Goal: Information Seeking & Learning: Learn about a topic

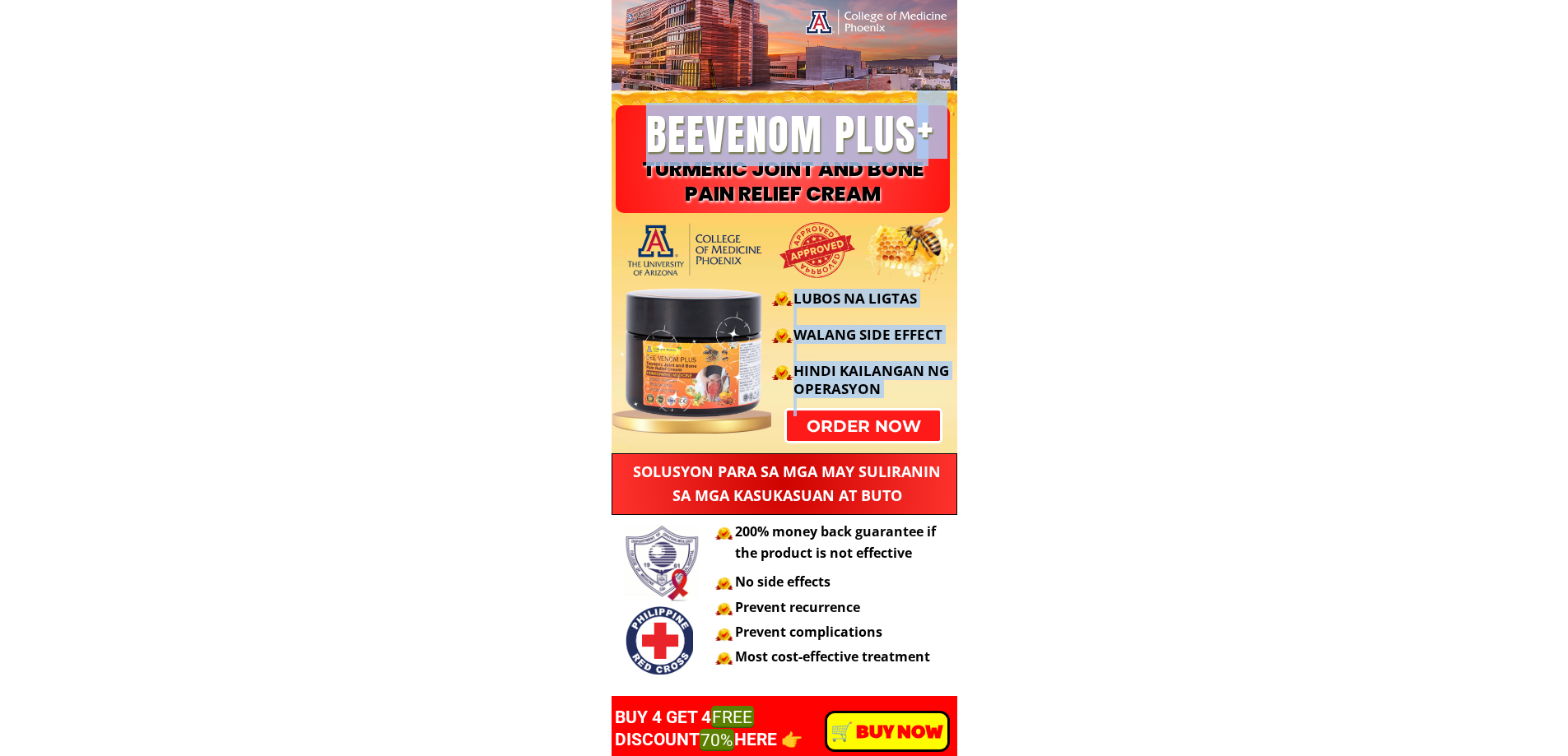
drag, startPoint x: 654, startPoint y: 118, endPoint x: 1318, endPoint y: 209, distance: 670.2
click at [844, 211] on div "TURMERIC JOINT AND BONE PAIN RELIEF CREAM BEEVENOM PLUS + order now LUBOS NA LI…" at bounding box center [784, 227] width 346 height 454
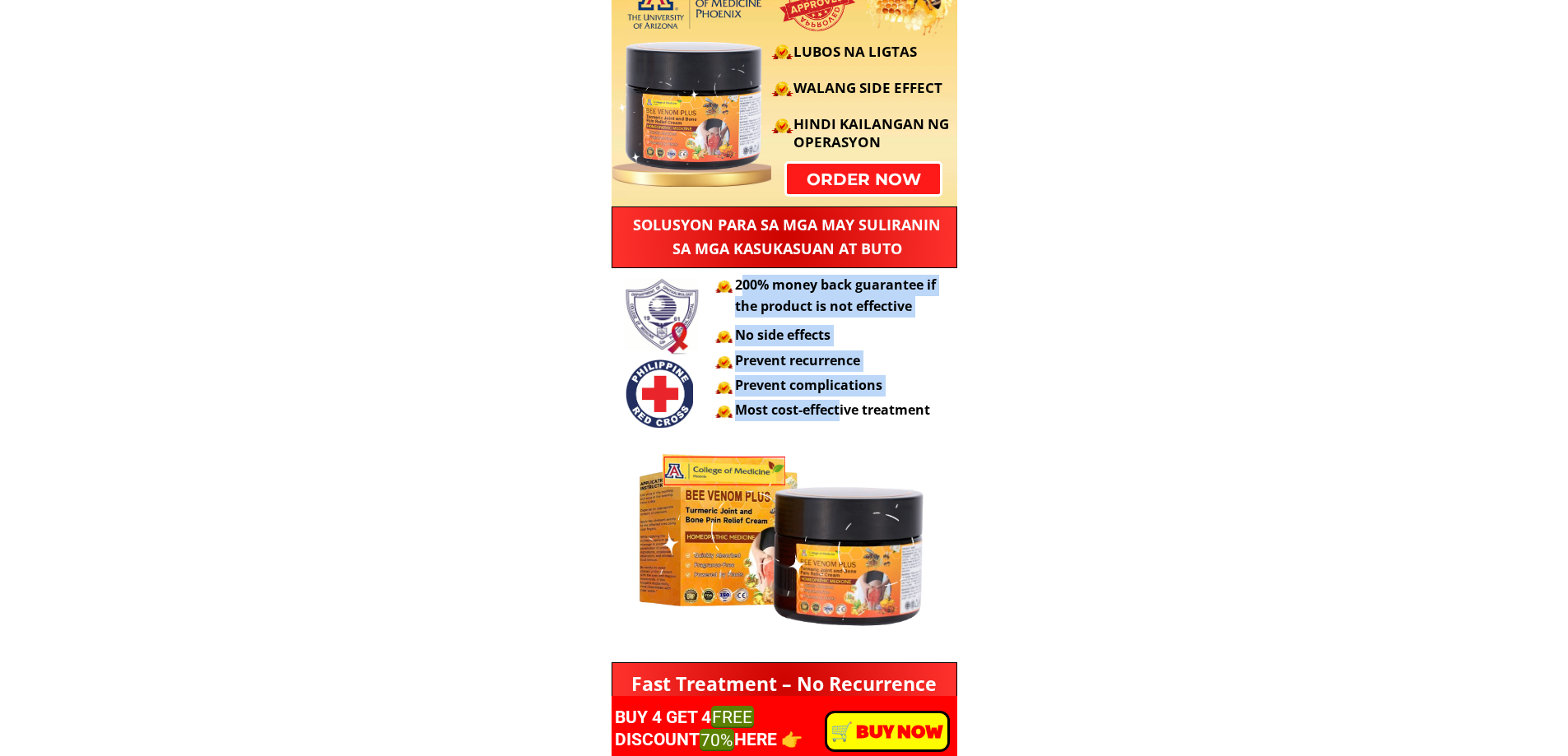
drag, startPoint x: 745, startPoint y: 303, endPoint x: 994, endPoint y: 371, distance: 258.1
click at [841, 410] on div "200% money back guarantee if the product is not effective No side effects Preve…" at bounding box center [842, 348] width 214 height 147
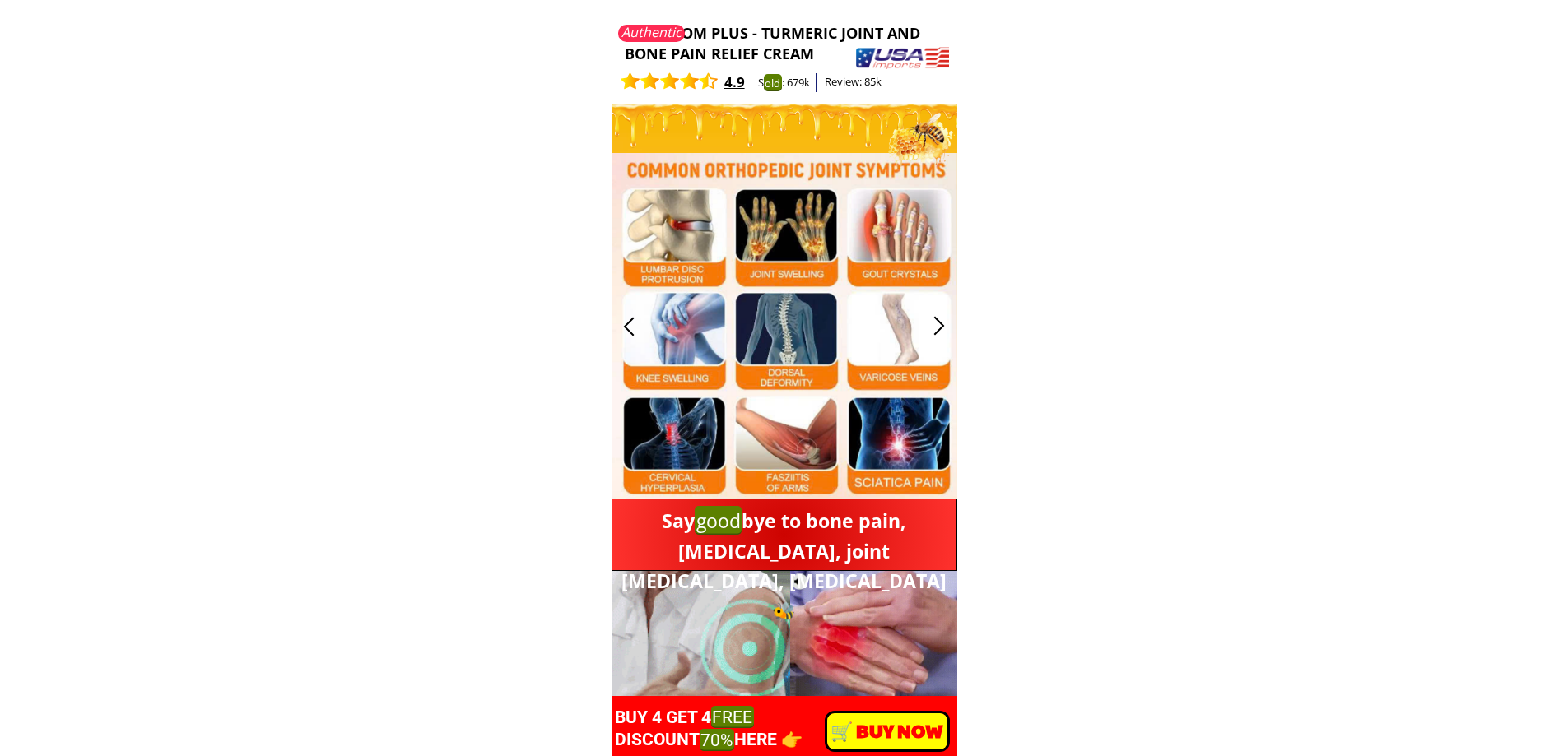
scroll to position [1399, 0]
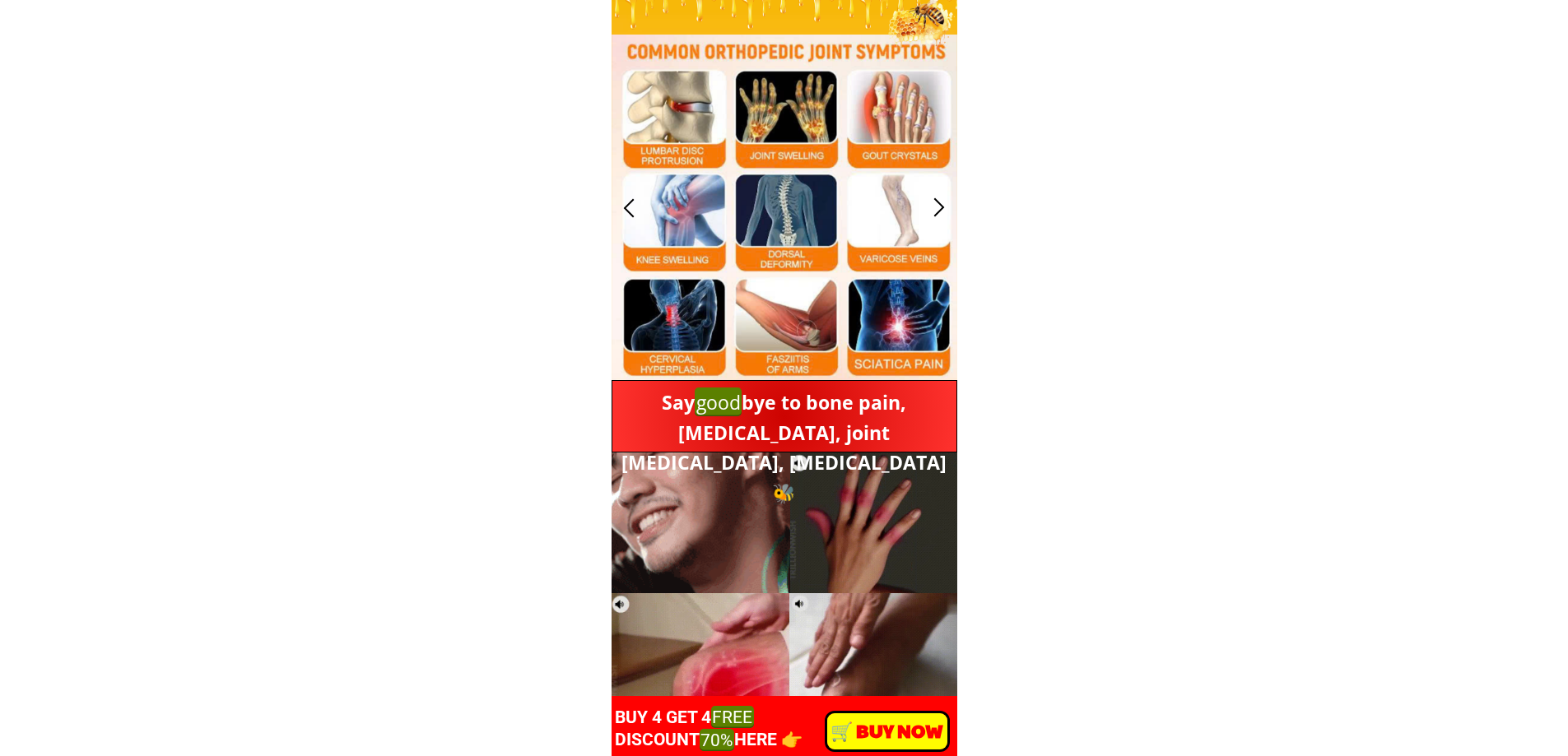
drag, startPoint x: 671, startPoint y: 134, endPoint x: 809, endPoint y: 324, distance: 234.8
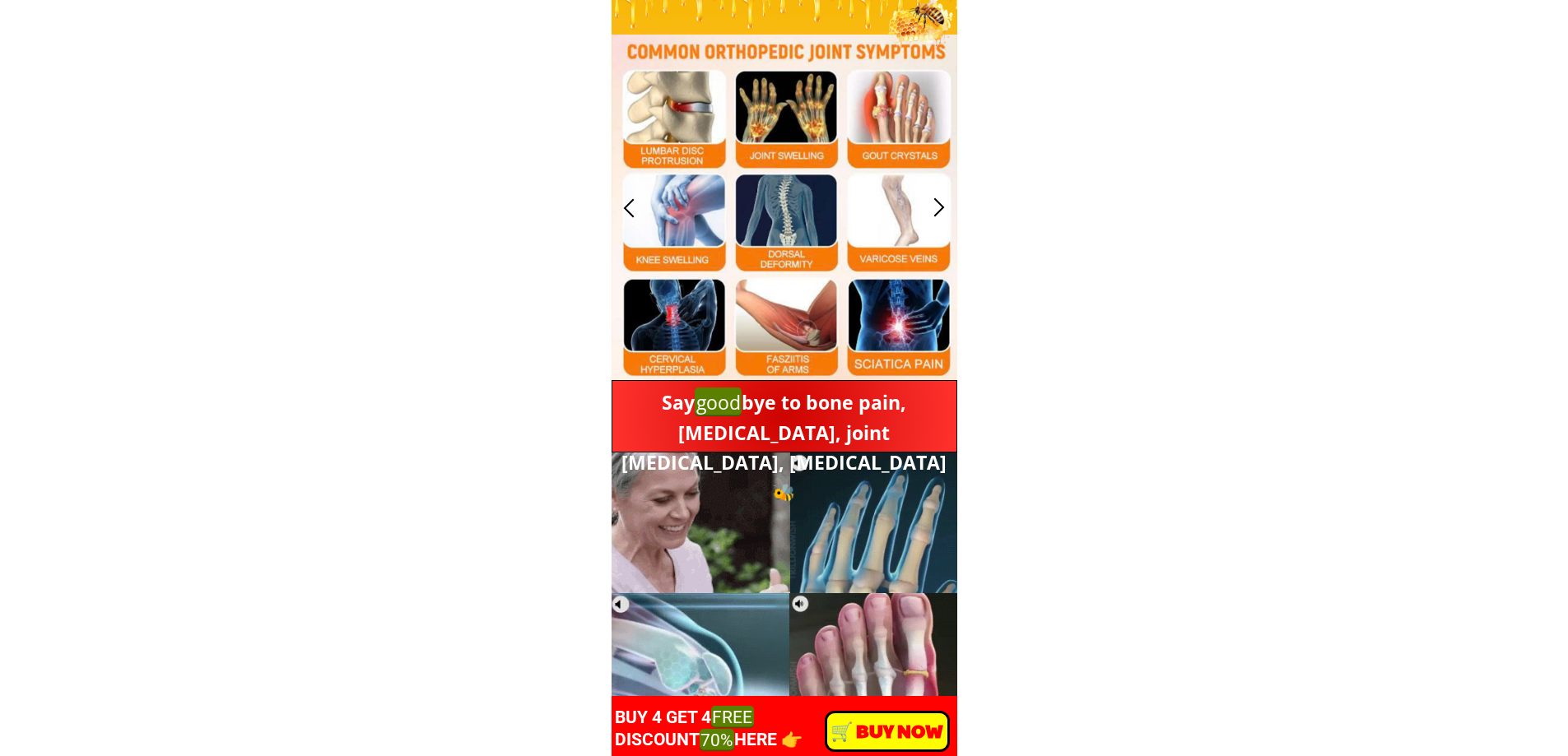
click at [809, 324] on div at bounding box center [784, 207] width 346 height 346
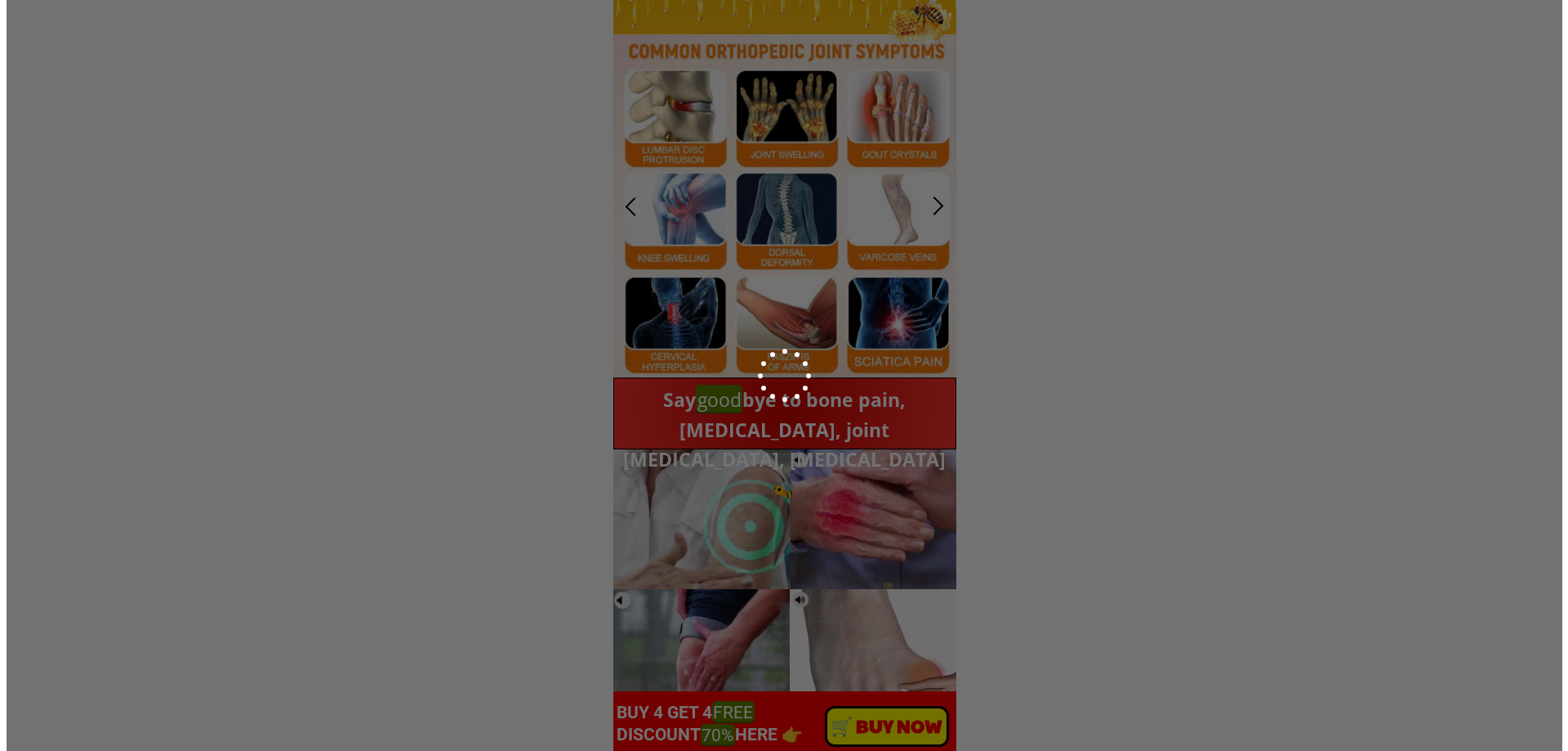
scroll to position [0, 0]
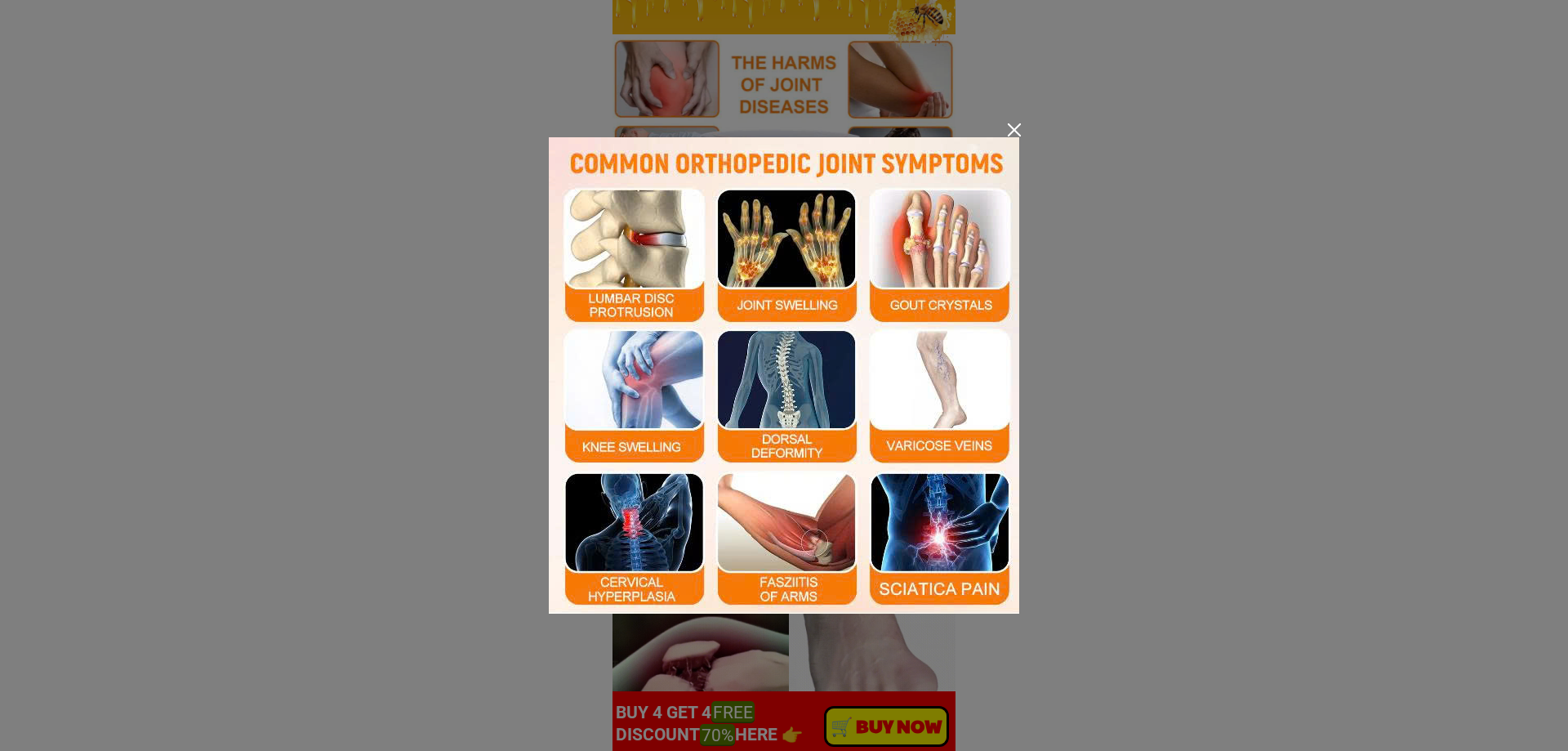
click at [1012, 124] on div at bounding box center [1014, 129] width 13 height 13
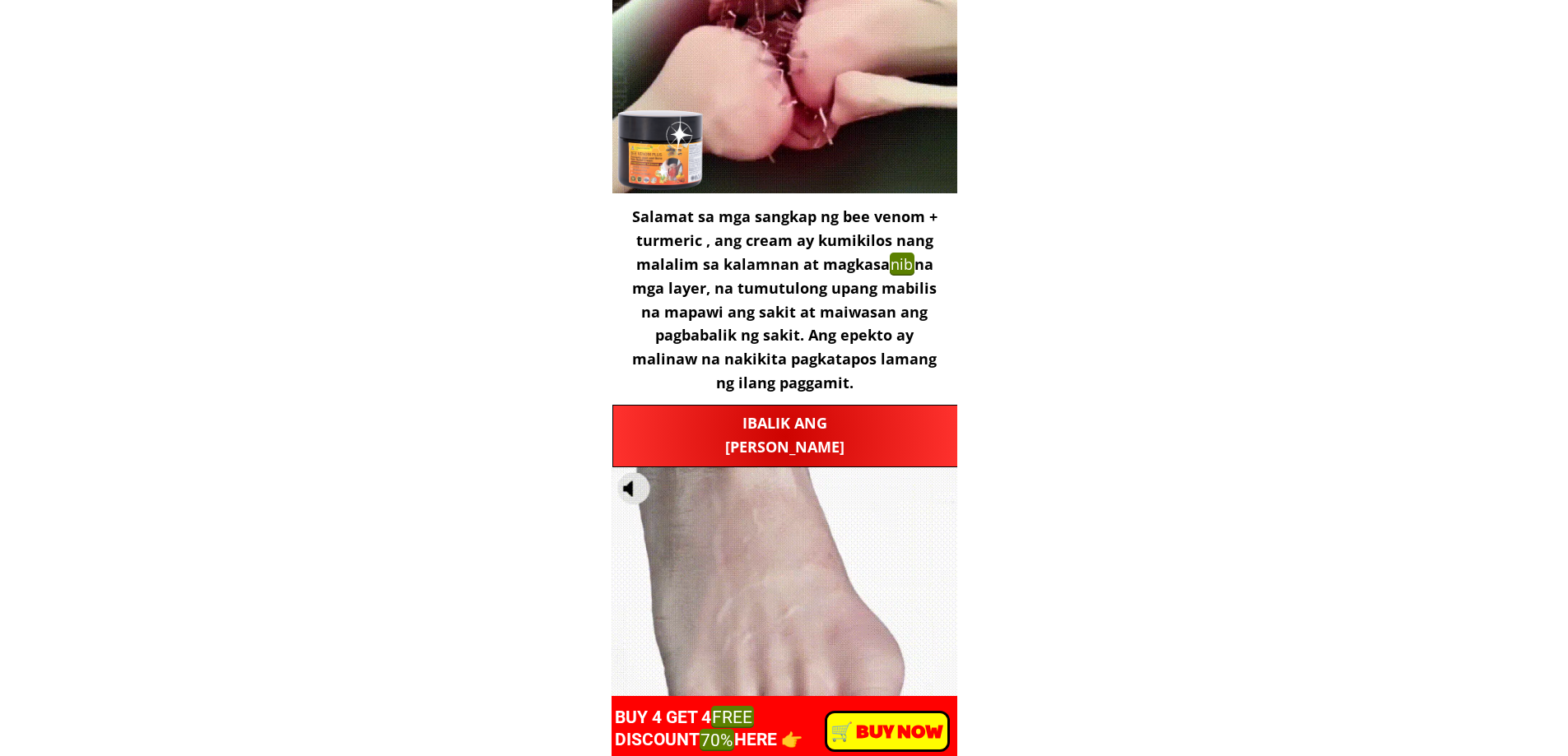
scroll to position [2880, 0]
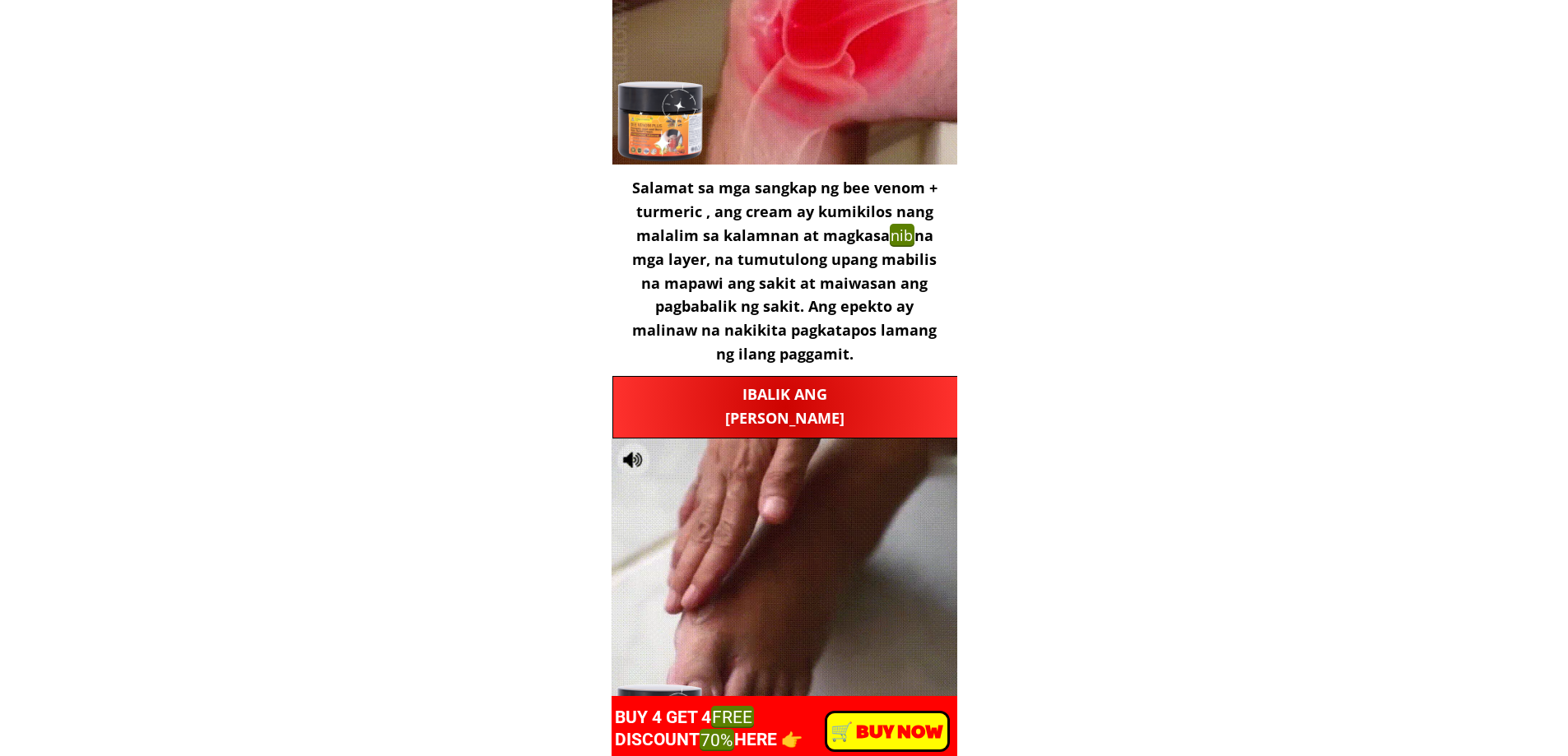
drag, startPoint x: 734, startPoint y: 396, endPoint x: 861, endPoint y: 417, distance: 128.7
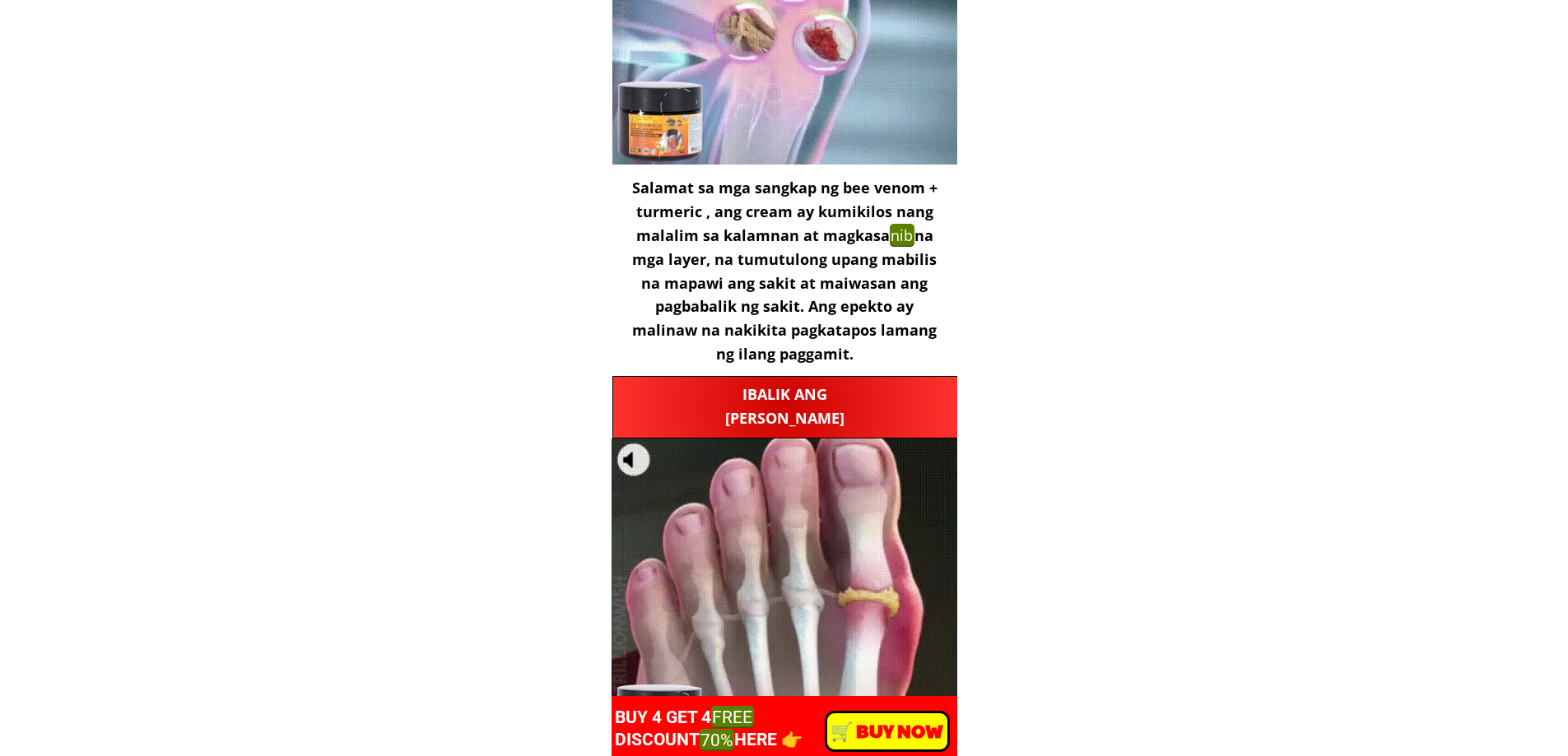
click at [861, 417] on h3 "IBALIK ANG KADALIANG KUMILOS" at bounding box center [785, 406] width 328 height 48
